Goal: Answer question/provide support: Answer question/provide support

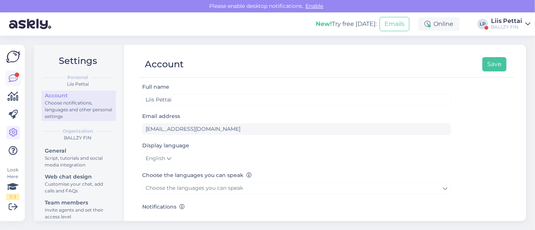
click at [9, 76] on icon at bounding box center [13, 78] width 9 height 9
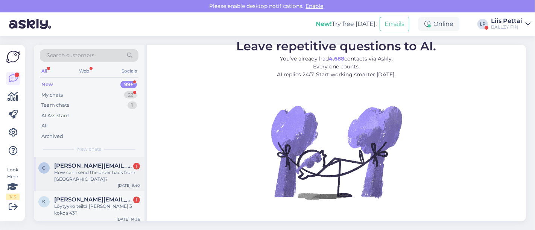
click at [89, 178] on div "How can i send the order back from [GEOGRAPHIC_DATA]?" at bounding box center [97, 176] width 86 height 14
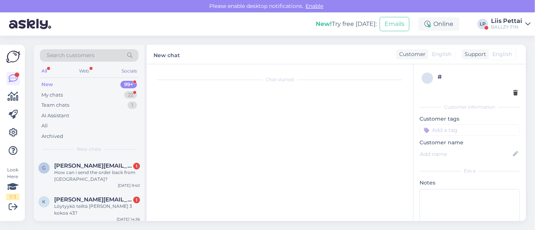
scroll to position [164, 0]
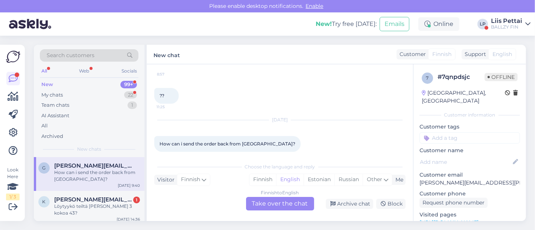
click at [284, 205] on div "Finnish to English Take over the chat" at bounding box center [280, 204] width 68 height 14
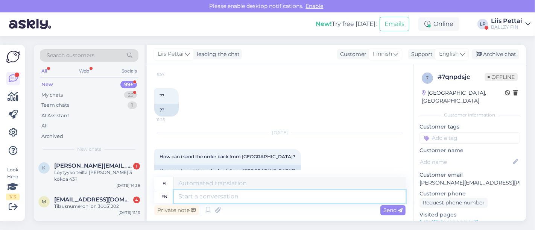
click at [272, 198] on textarea at bounding box center [290, 196] width 232 height 13
type textarea "Hello"
type textarea "Hei"
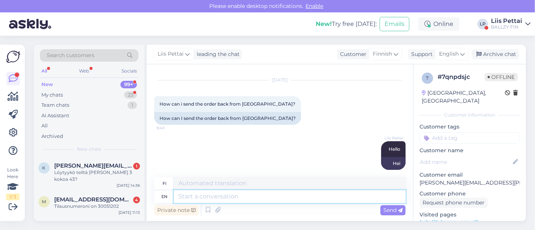
paste textarea "[URL][DOMAIN_NAME]"
type textarea "[URL][DOMAIN_NAME]"
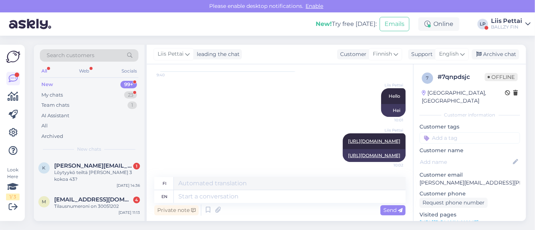
click at [516, 23] on div "Liis Pettai" at bounding box center [506, 21] width 31 height 6
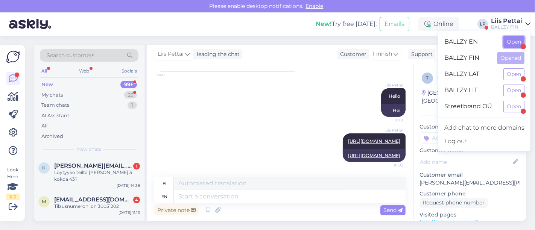
click at [512, 40] on button "Open" at bounding box center [513, 42] width 21 height 12
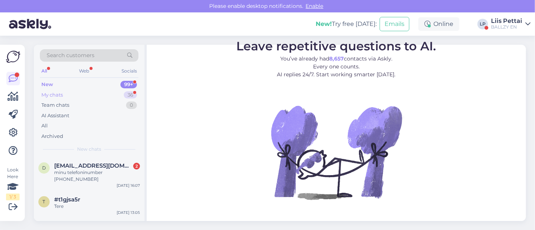
click at [83, 97] on div "My chats 36" at bounding box center [89, 95] width 99 height 11
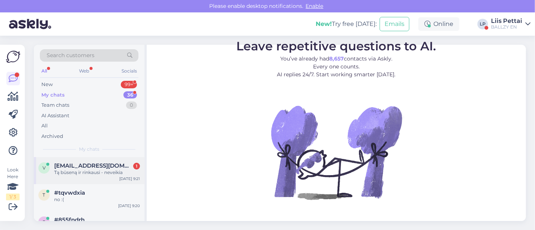
click at [74, 168] on span "[EMAIL_ADDRESS][DOMAIN_NAME]" at bounding box center [93, 165] width 78 height 7
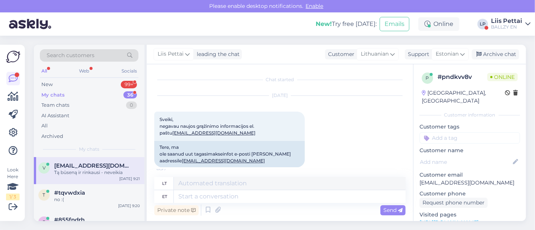
scroll to position [587, 0]
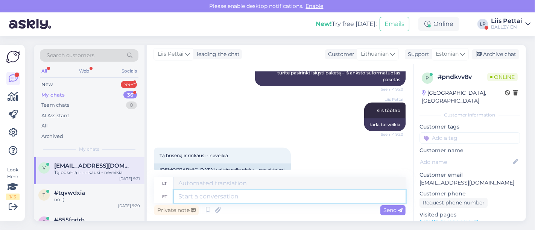
click at [282, 200] on textarea at bounding box center [290, 196] width 232 height 13
click at [370, 198] on textarea at bounding box center [290, 196] width 232 height 13
type textarea "valisite e"
type textarea "tu pasirinkai"
type textarea "valisite eelvormistatud pak"
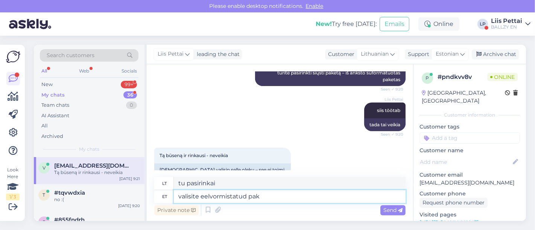
type textarea "pasirinkote iš anksto suformatuotą"
type textarea "valisite eelvormistatud paki j"
type textarea "pasirinkote iš anksto suformatuotą paketą"
type textarea "valisite eelvormistatud paki ja"
type textarea "pasirinkote iš anksto suformatuotą paketą ir"
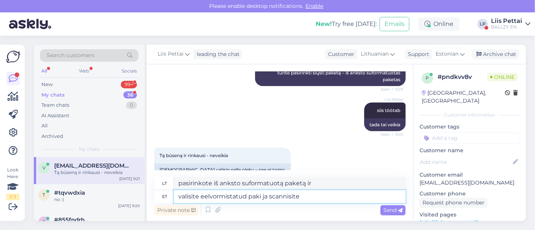
type textarea "valisite eelvormistatud paki ja scannisite s"
type textarea "pasirinkote iš anksto suformatuotą paketą ir jį nuskaitėte"
type textarea "valisite eelvormistatud paki ja scannisite selle pika tr"
type textarea "pasirinkote iš anksto suformatuotą paketą ir jį ilgai nuskaitėte"
type textarea "valisite eelvormistatud paki ja scannisite selle pika triipkoodi?"
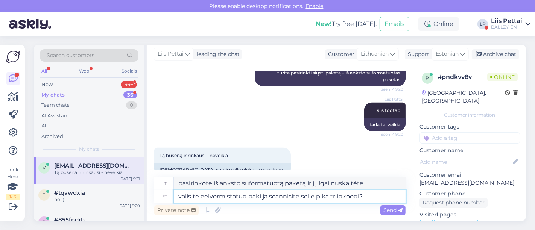
type textarea "Ar pasirinkote iš anksto suformatuotą paketą ir nuskaitėte jo ilgą brūkšninį ko…"
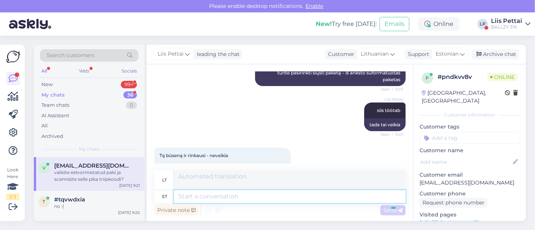
scroll to position [645, 0]
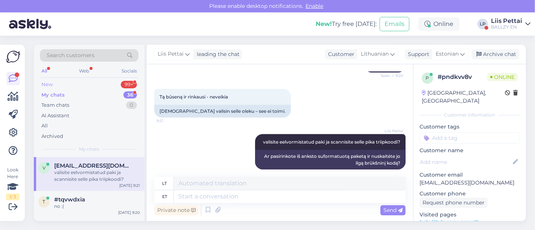
click at [79, 82] on div "New 99+" at bounding box center [89, 84] width 99 height 11
